Goal: Information Seeking & Learning: Learn about a topic

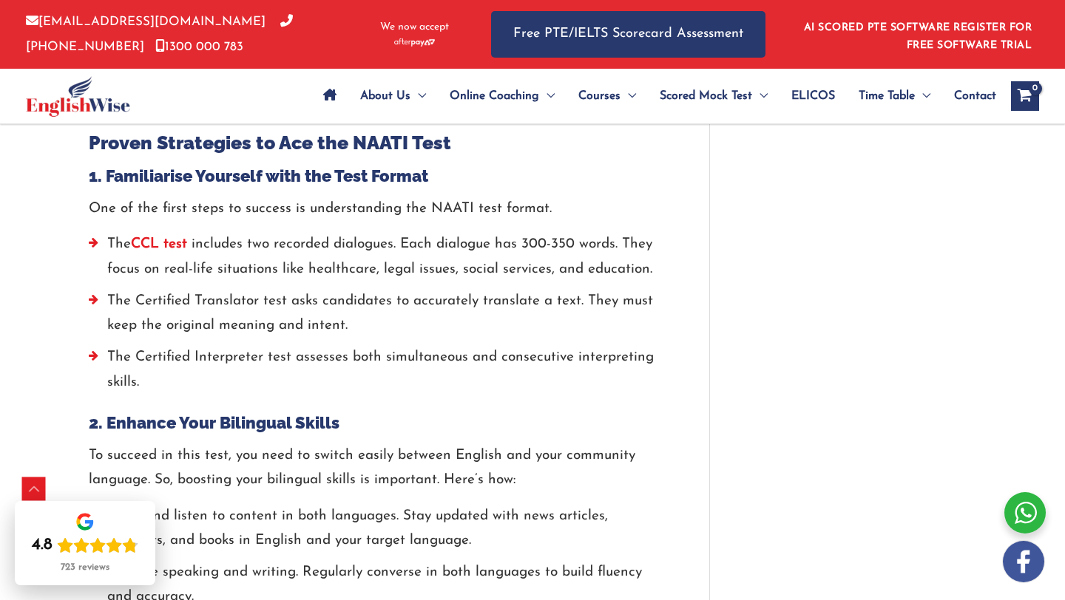
scroll to position [1510, 0]
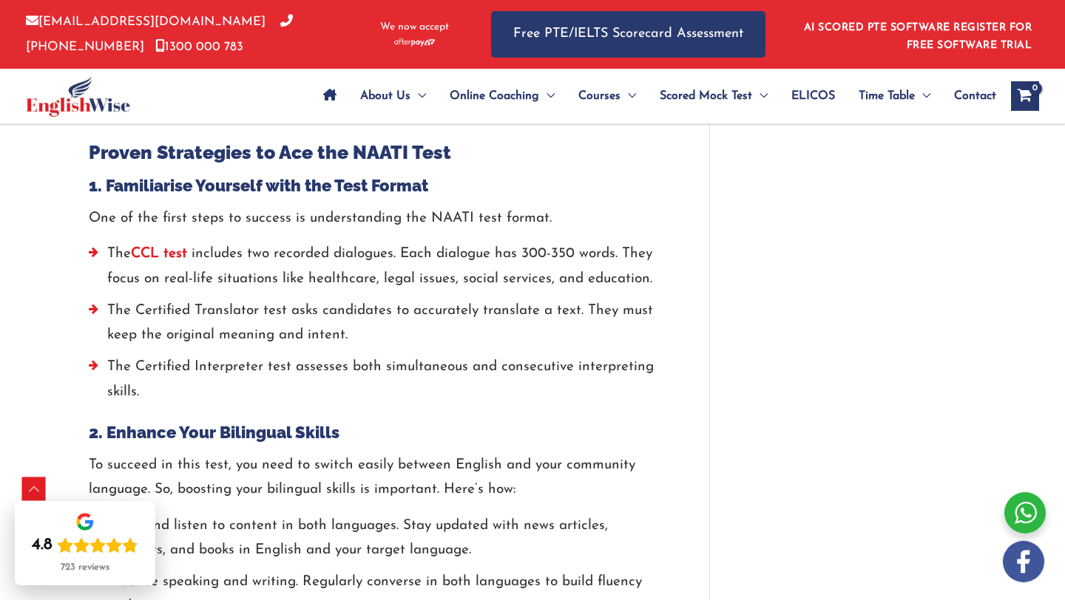
click at [170, 247] on strong "CCL test" at bounding box center [159, 254] width 56 height 14
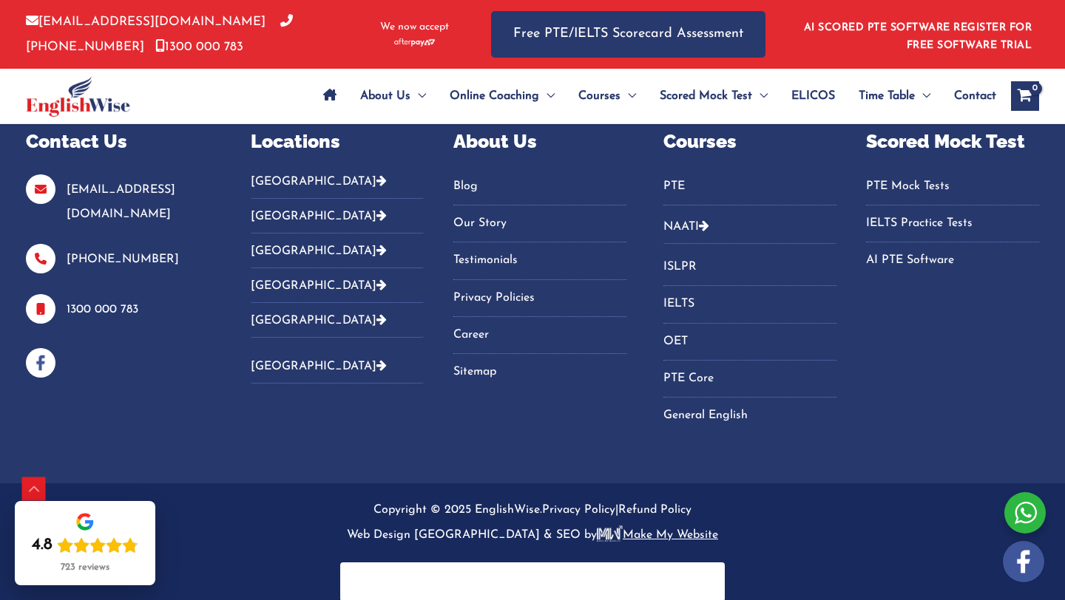
scroll to position [3993, 0]
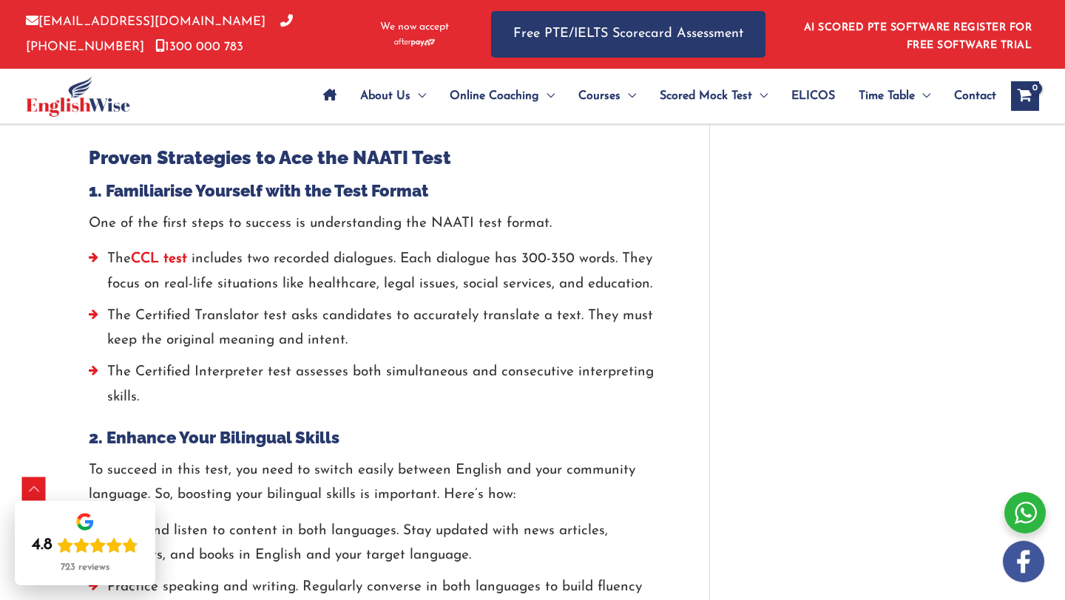
scroll to position [1510, 0]
